Goal: Transaction & Acquisition: Purchase product/service

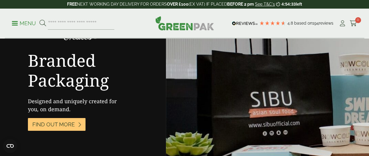
scroll to position [1040, 0]
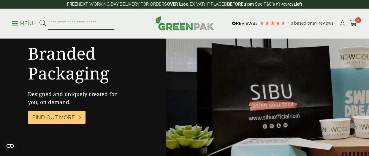
click at [66, 23] on input "search" at bounding box center [81, 23] width 67 height 12
type input "*********"
click at [40, 20] on button at bounding box center [43, 24] width 7 height 8
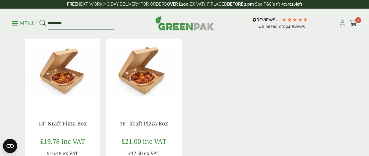
scroll to position [297, 0]
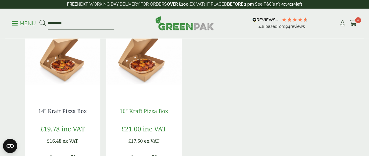
click at [126, 113] on link "16" Kraft Pizza Box" at bounding box center [144, 111] width 48 height 7
